Goal: Transaction & Acquisition: Purchase product/service

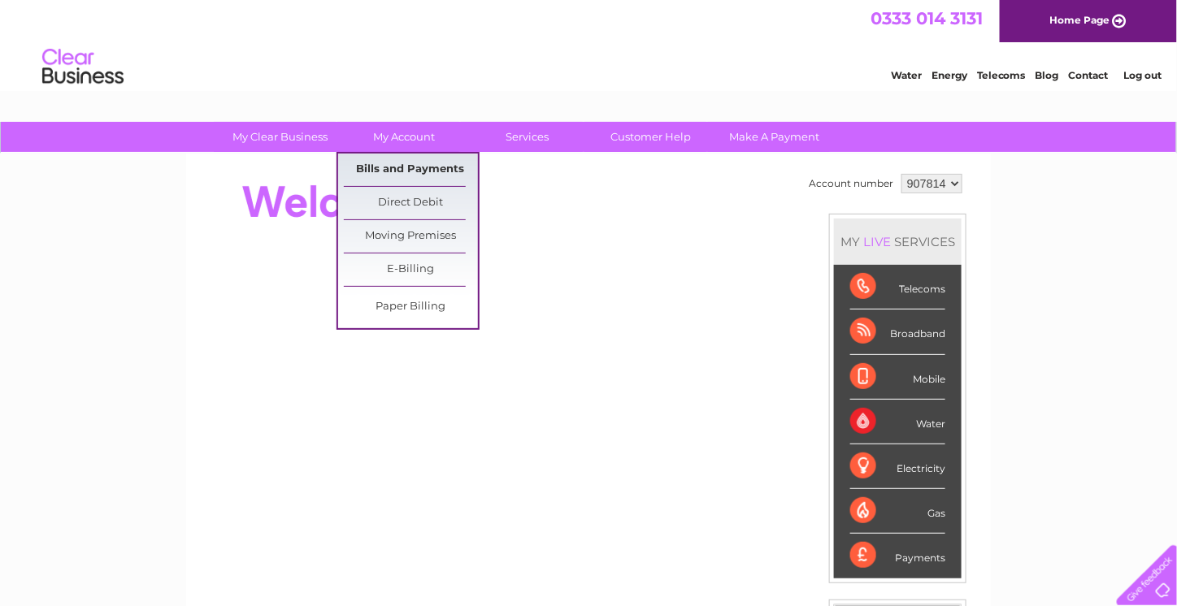
click at [407, 172] on link "Bills and Payments" at bounding box center [411, 170] width 134 height 33
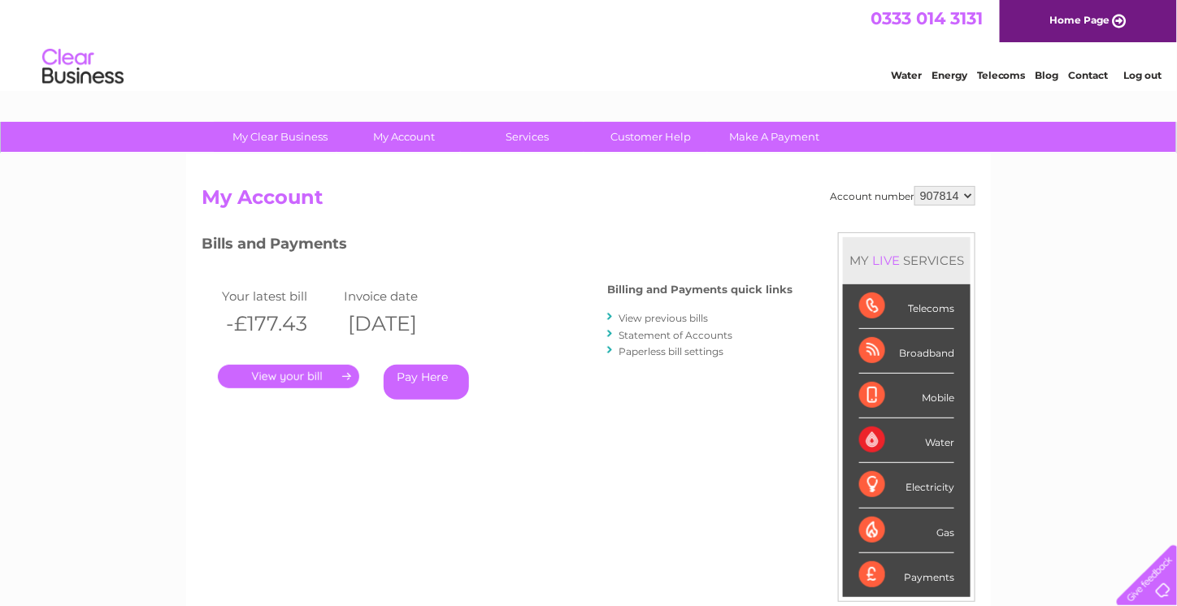
click at [294, 376] on link "." at bounding box center [288, 377] width 141 height 24
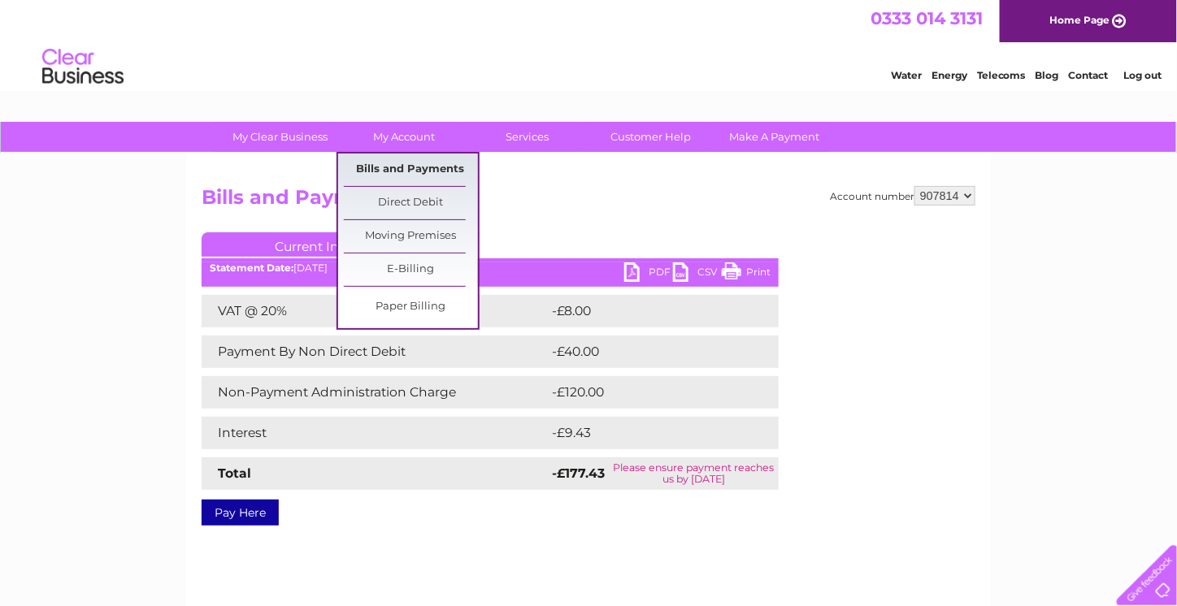
click at [410, 166] on link "Bills and Payments" at bounding box center [411, 170] width 134 height 33
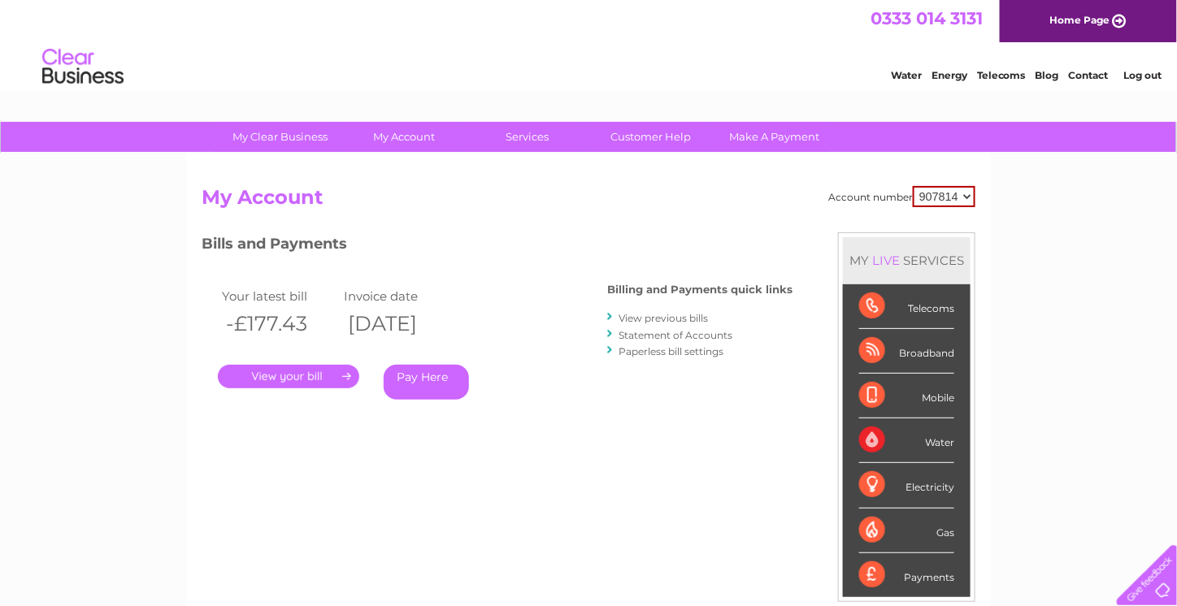
click at [419, 371] on link "Pay Here" at bounding box center [426, 382] width 85 height 35
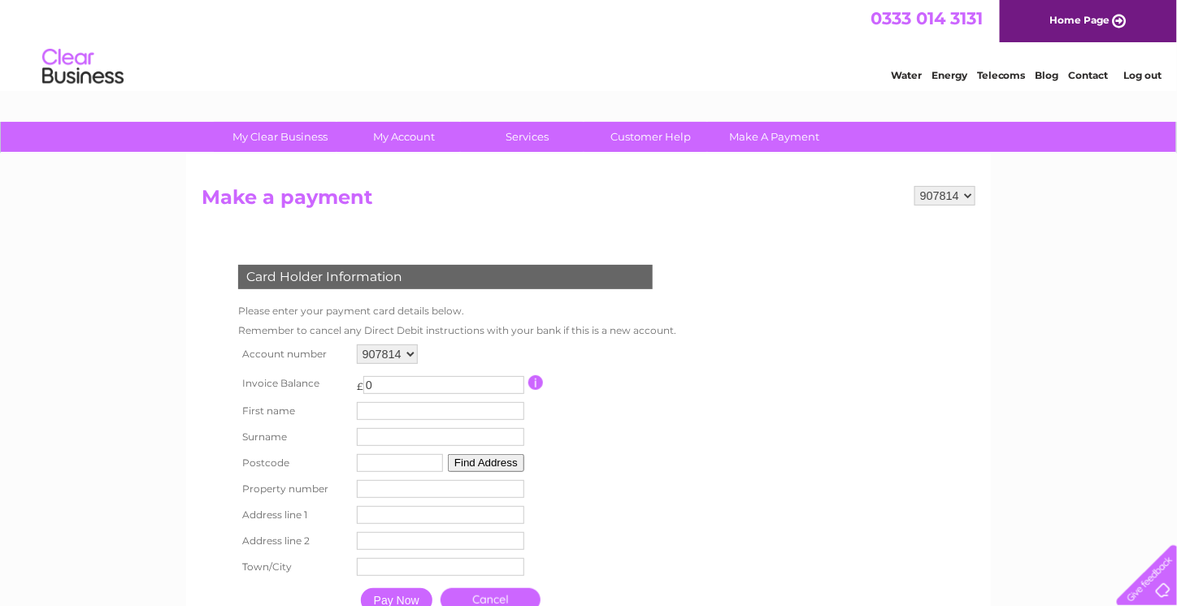
click at [624, 374] on td at bounding box center [600, 383] width 145 height 30
